Goal: Information Seeking & Learning: Learn about a topic

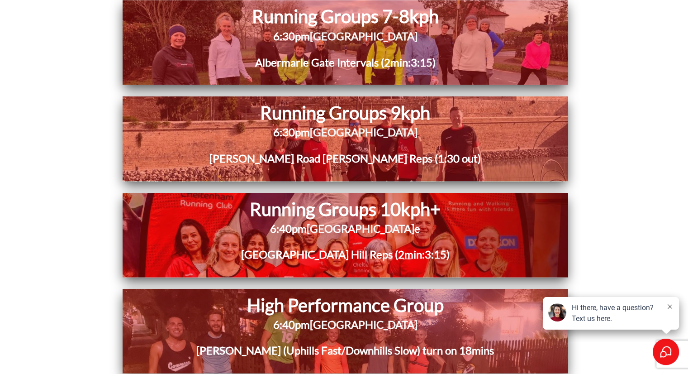
scroll to position [1686, 0]
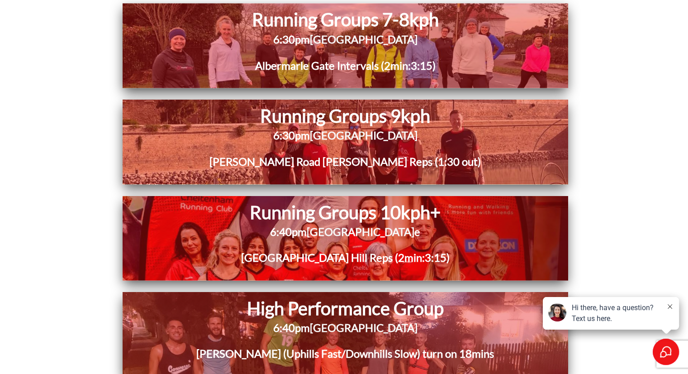
click at [216, 163] on h3 "Albert Road Hill Reps (1:30 out)" at bounding box center [346, 166] width 368 height 26
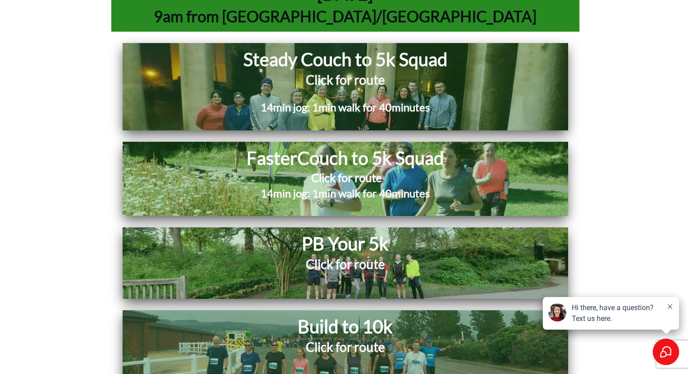
scroll to position [3809, 0]
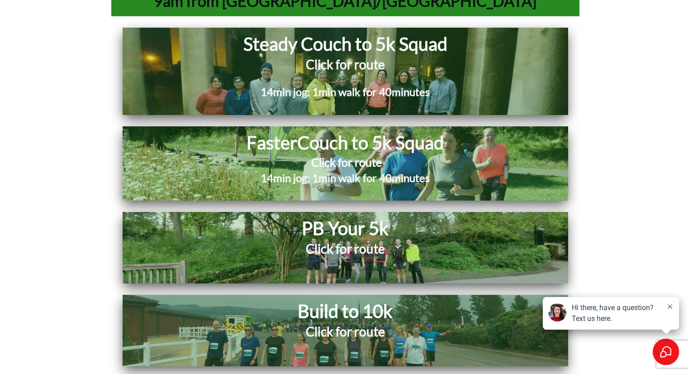
click at [299, 240] on h2 "Click for route" at bounding box center [345, 254] width 295 height 29
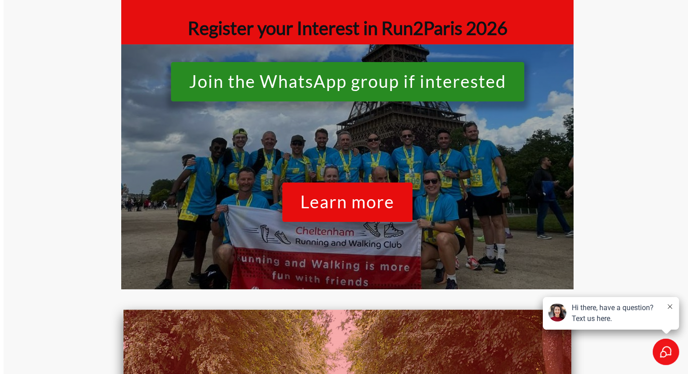
scroll to position [0, 0]
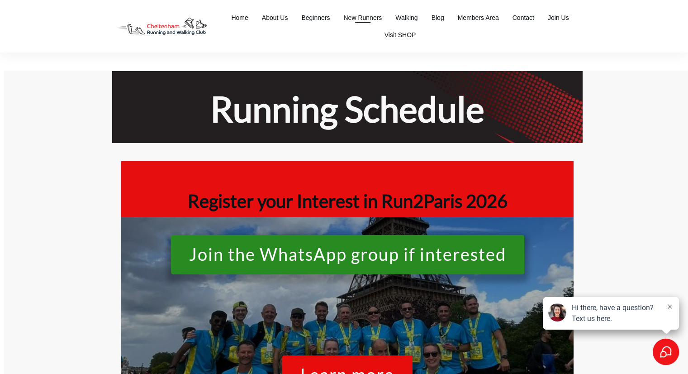
click at [360, 15] on span "New Runners" at bounding box center [362, 17] width 38 height 13
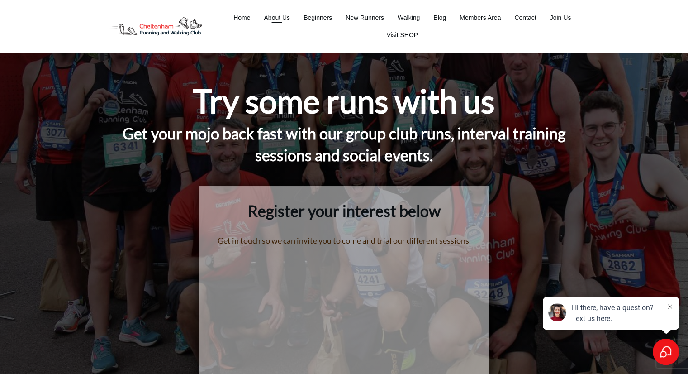
click at [281, 14] on span "About Us" at bounding box center [277, 17] width 26 height 13
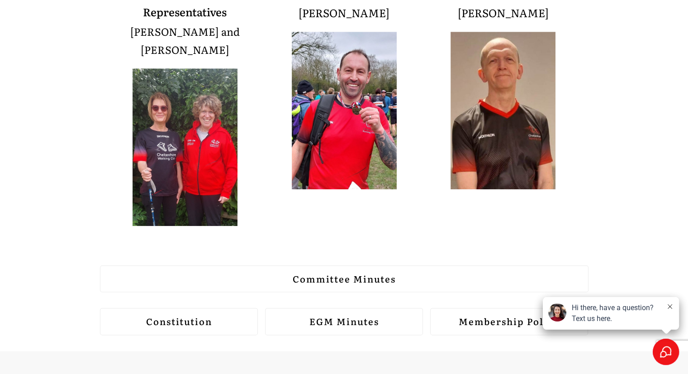
scroll to position [1135, 0]
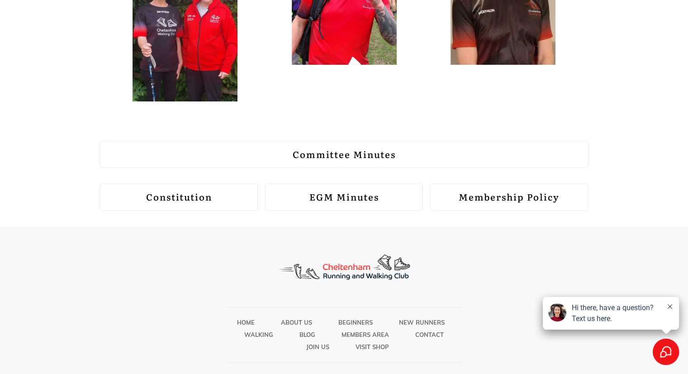
click at [312, 147] on strong "Committee Minutes" at bounding box center [344, 154] width 103 height 14
click at [337, 190] on strong "EGM Minutes" at bounding box center [344, 197] width 70 height 14
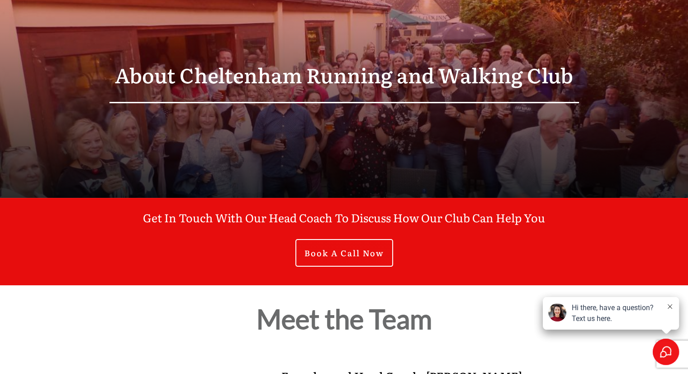
scroll to position [0, 0]
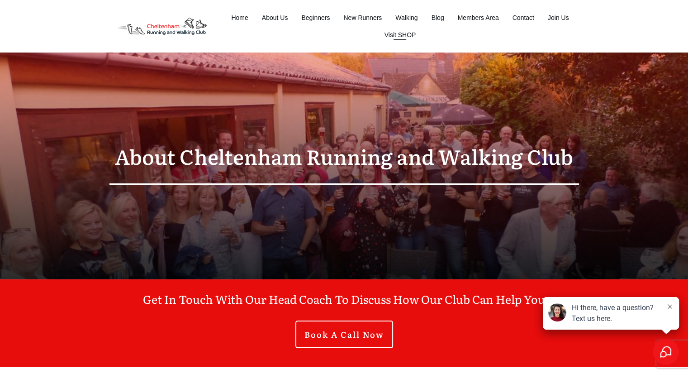
click at [395, 31] on span "Visit SHOP" at bounding box center [401, 35] width 32 height 13
click at [433, 23] on span "Blog" at bounding box center [438, 17] width 13 height 13
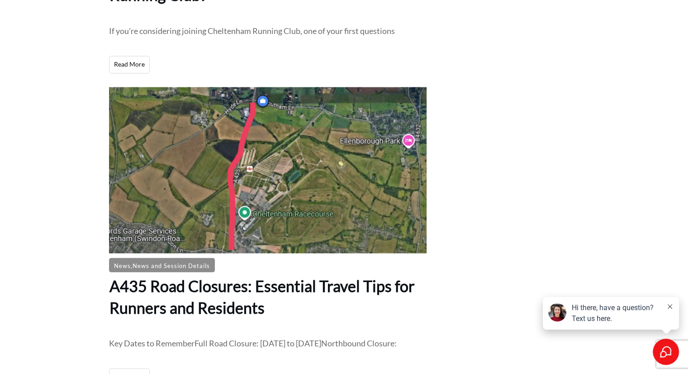
scroll to position [1524, 0]
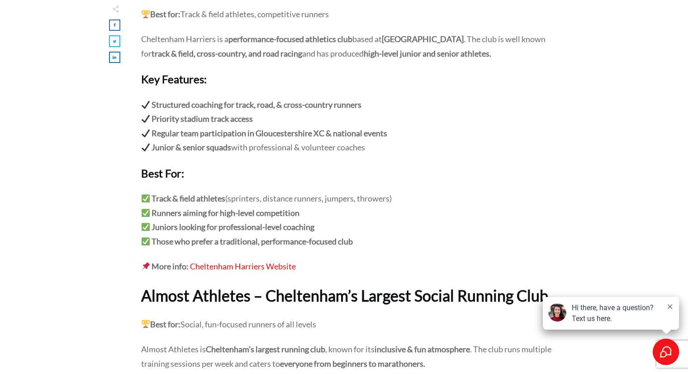
scroll to position [903, 0]
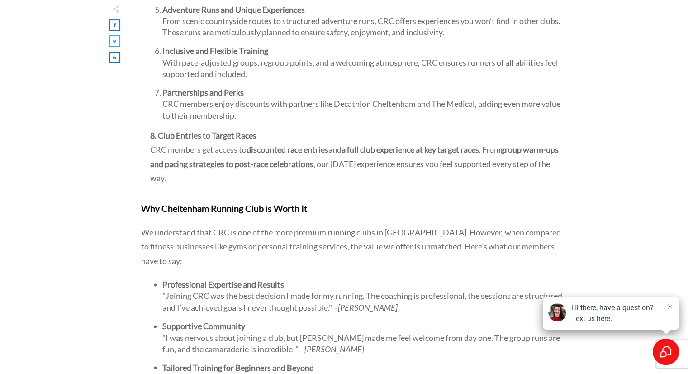
scroll to position [1382, 0]
